Goal: Task Accomplishment & Management: Manage account settings

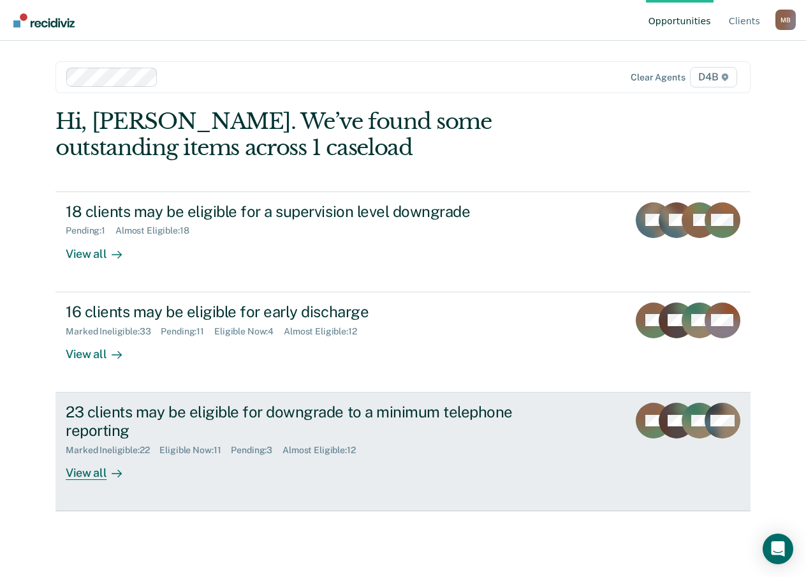
click at [86, 475] on div "View all" at bounding box center [101, 467] width 71 height 25
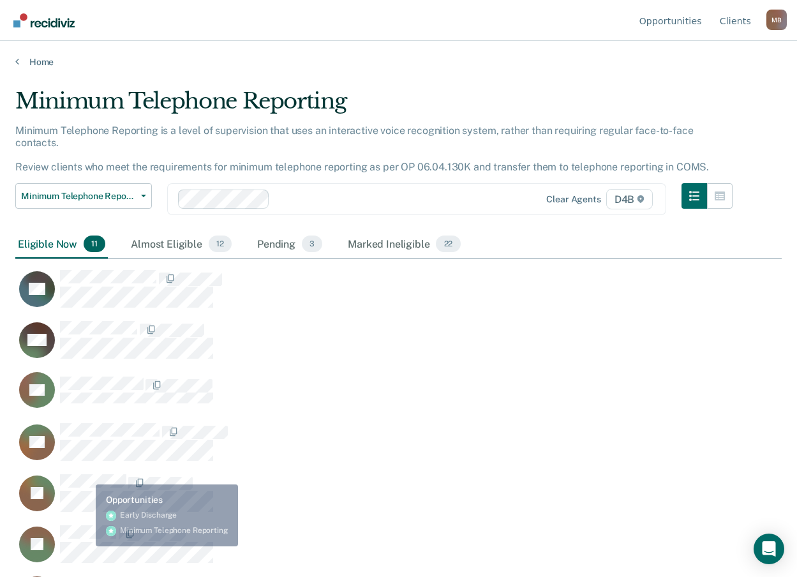
scroll to position [383, 757]
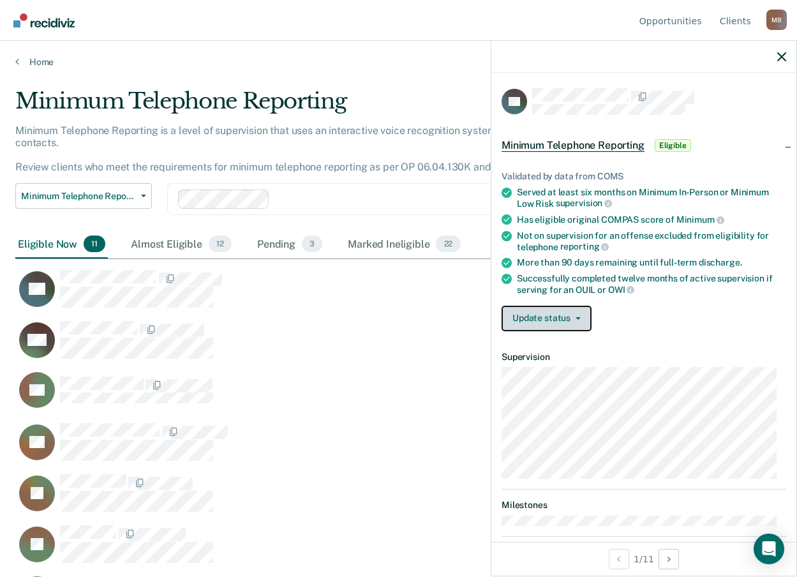
click at [564, 320] on button "Update status" at bounding box center [546, 319] width 90 height 26
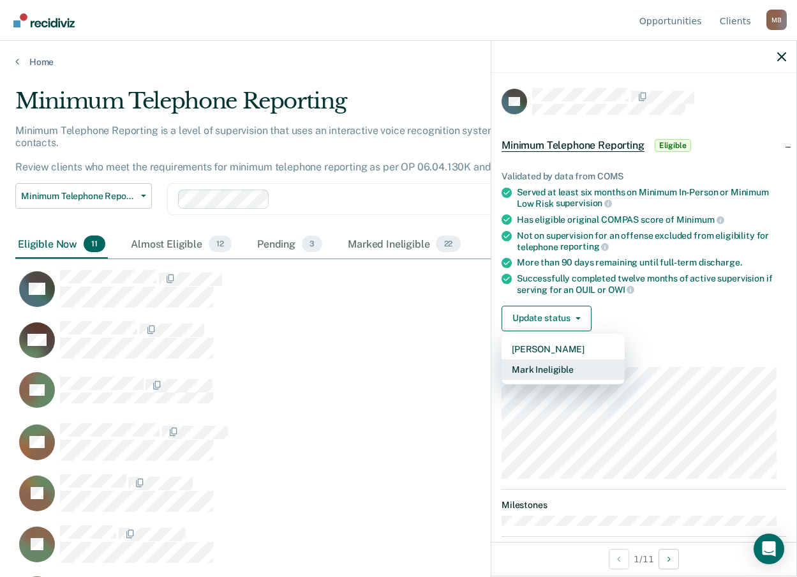
click at [560, 374] on button "Mark Ineligible" at bounding box center [562, 369] width 123 height 20
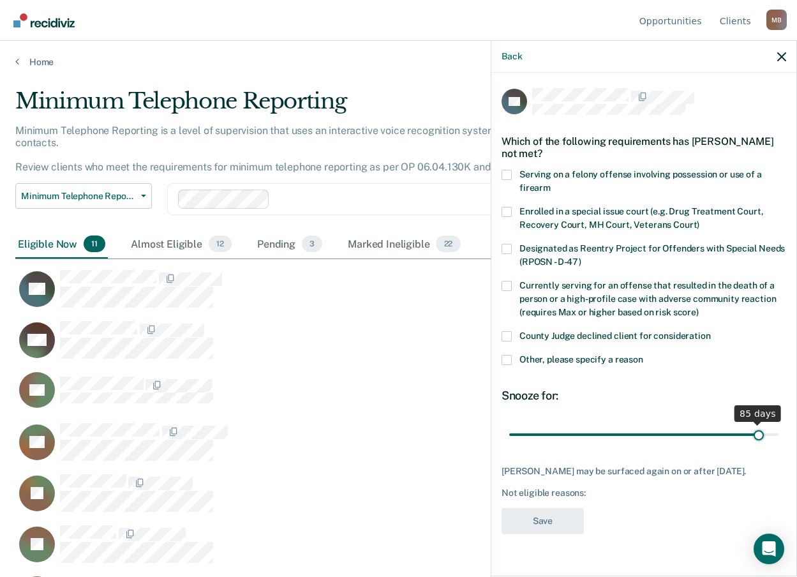
drag, startPoint x: 600, startPoint y: 433, endPoint x: 760, endPoint y: 439, distance: 159.6
type input "85"
click at [760, 439] on input "range" at bounding box center [643, 434] width 269 height 22
click at [508, 362] on span at bounding box center [506, 360] width 10 height 10
click at [643, 355] on input "Other, please specify a reason" at bounding box center [643, 355] width 0 height 0
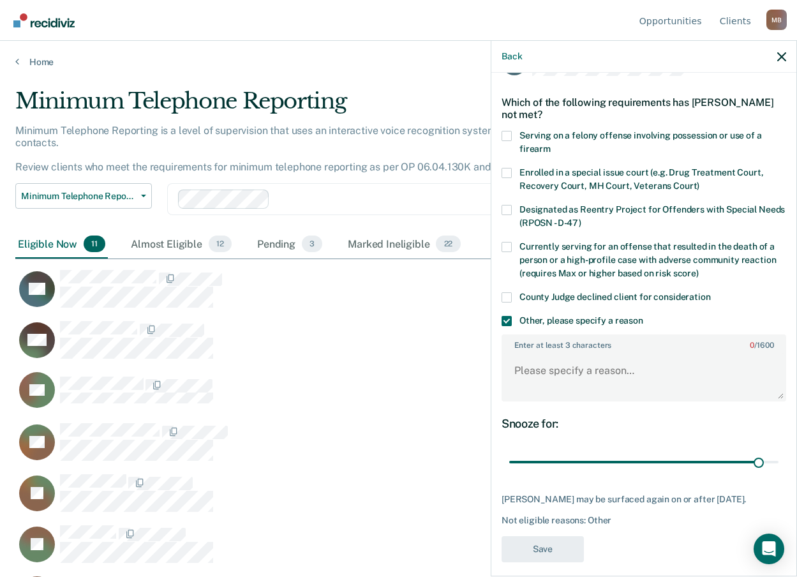
scroll to position [60, 0]
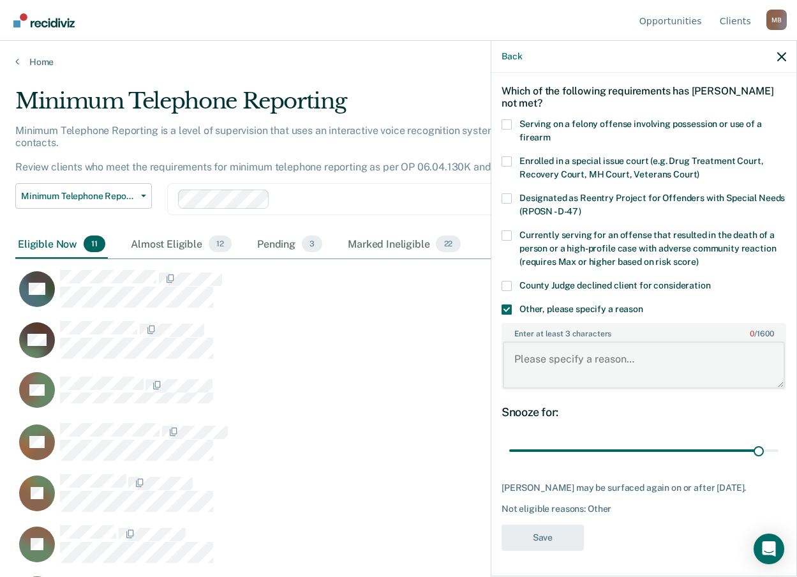
click at [538, 345] on textarea "Enter at least 3 characters 0 / 1600" at bounding box center [644, 364] width 282 height 47
type textarea "within 3 months of discharge"
click at [545, 535] on button "Save" at bounding box center [542, 537] width 82 height 26
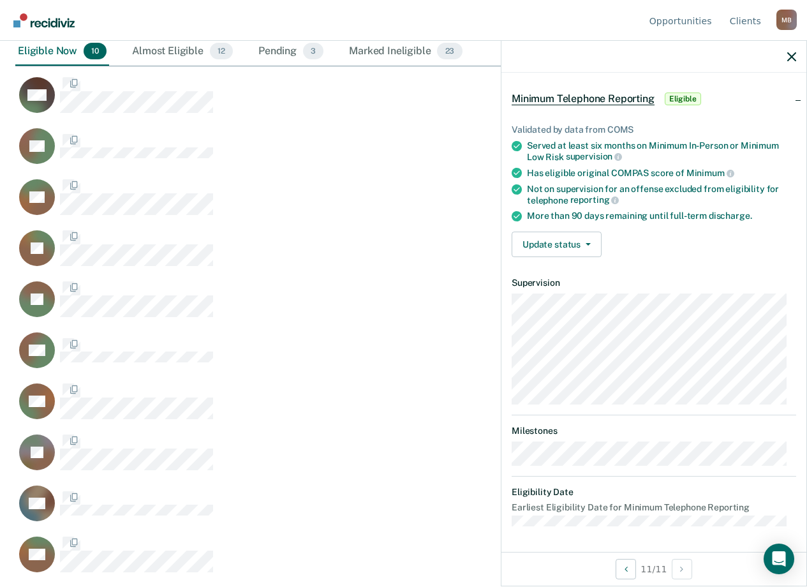
scroll to position [45, 0]
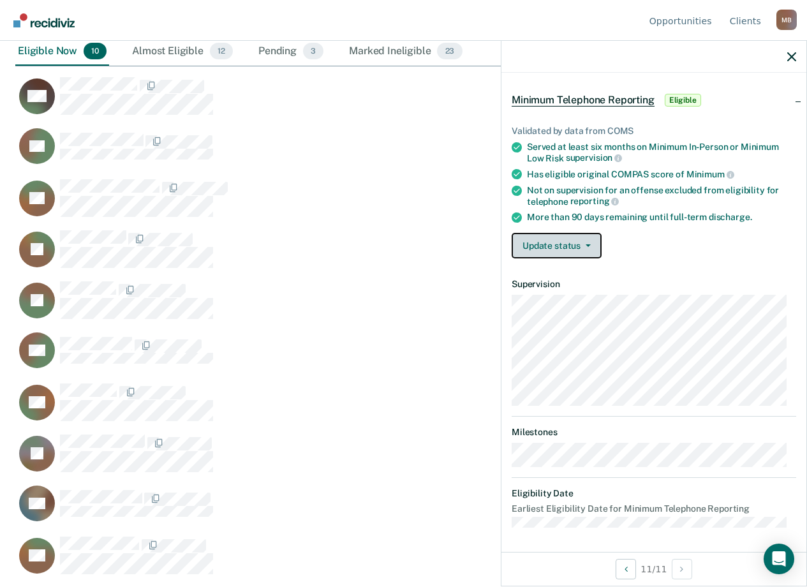
click at [561, 246] on button "Update status" at bounding box center [557, 246] width 90 height 26
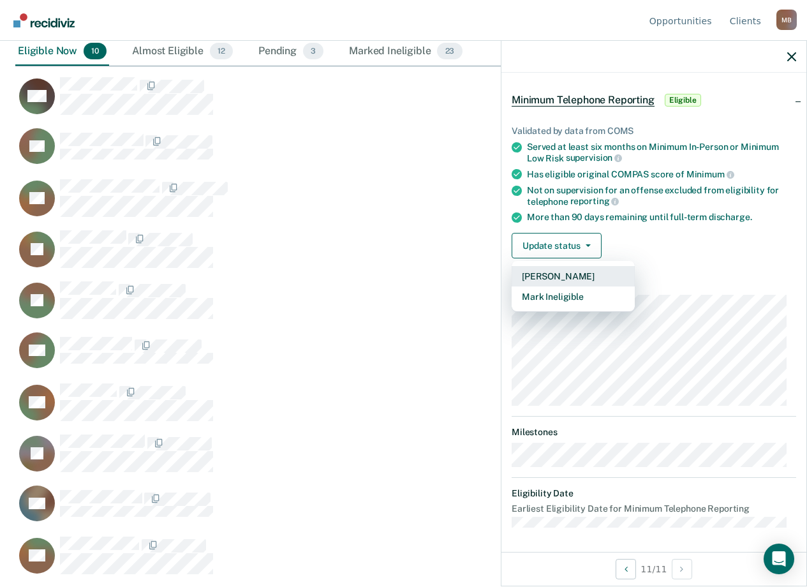
drag, startPoint x: 573, startPoint y: 268, endPoint x: 573, endPoint y: 277, distance: 9.0
click at [573, 277] on button "Mark Pending" at bounding box center [573, 276] width 123 height 20
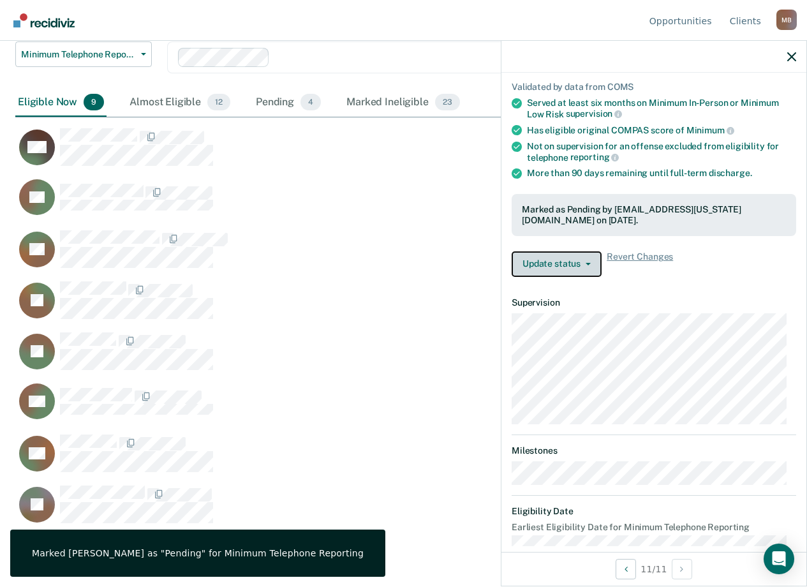
scroll to position [108, 0]
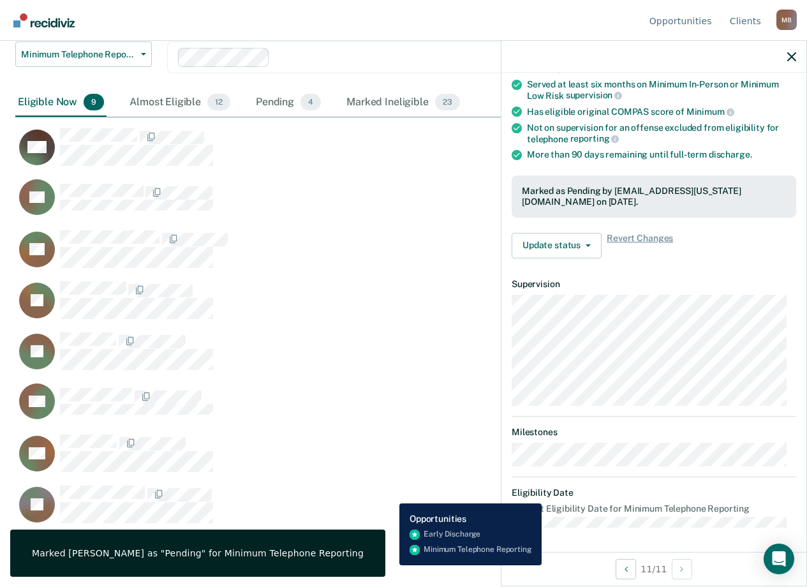
click at [390, 494] on div "BJ" at bounding box center [347, 504] width 664 height 39
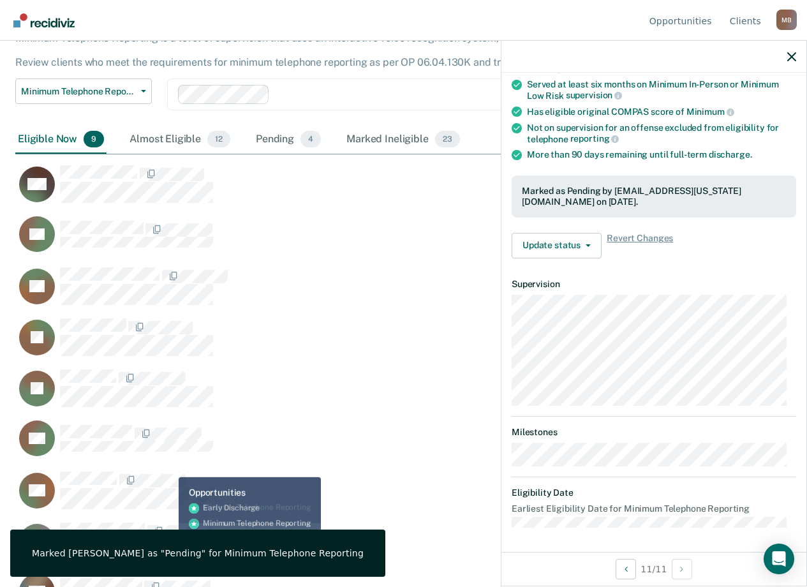
scroll to position [0, 0]
